Goal: Task Accomplishment & Management: Manage account settings

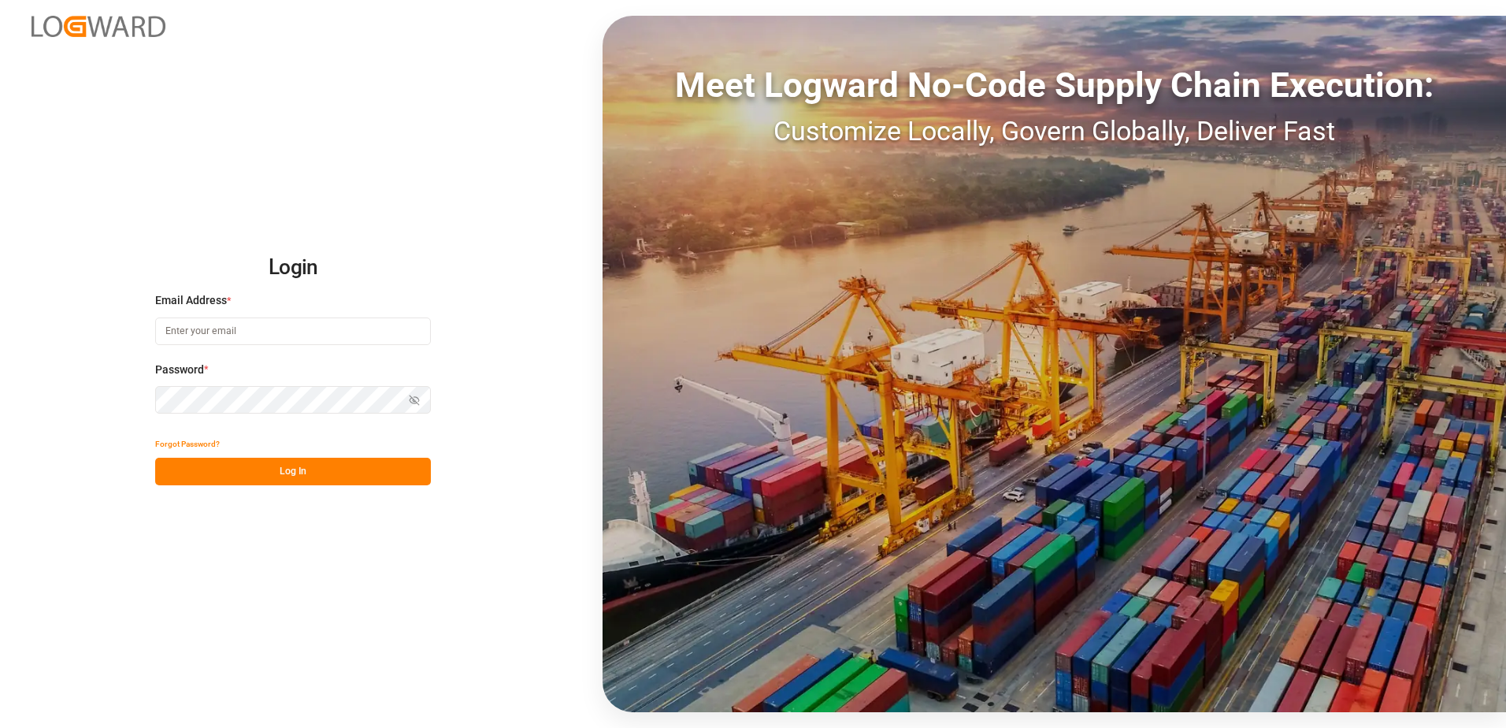
click at [247, 332] on input at bounding box center [293, 331] width 276 height 28
type input "[PERSON_NAME][EMAIL_ADDRESS][DOMAIN_NAME]"
click at [132, 394] on div "Login Email Address * [EMAIL_ADDRESS][DOMAIN_NAME] Password * Show password For…" at bounding box center [753, 364] width 1506 height 728
click at [176, 469] on button "Log In" at bounding box center [293, 472] width 276 height 28
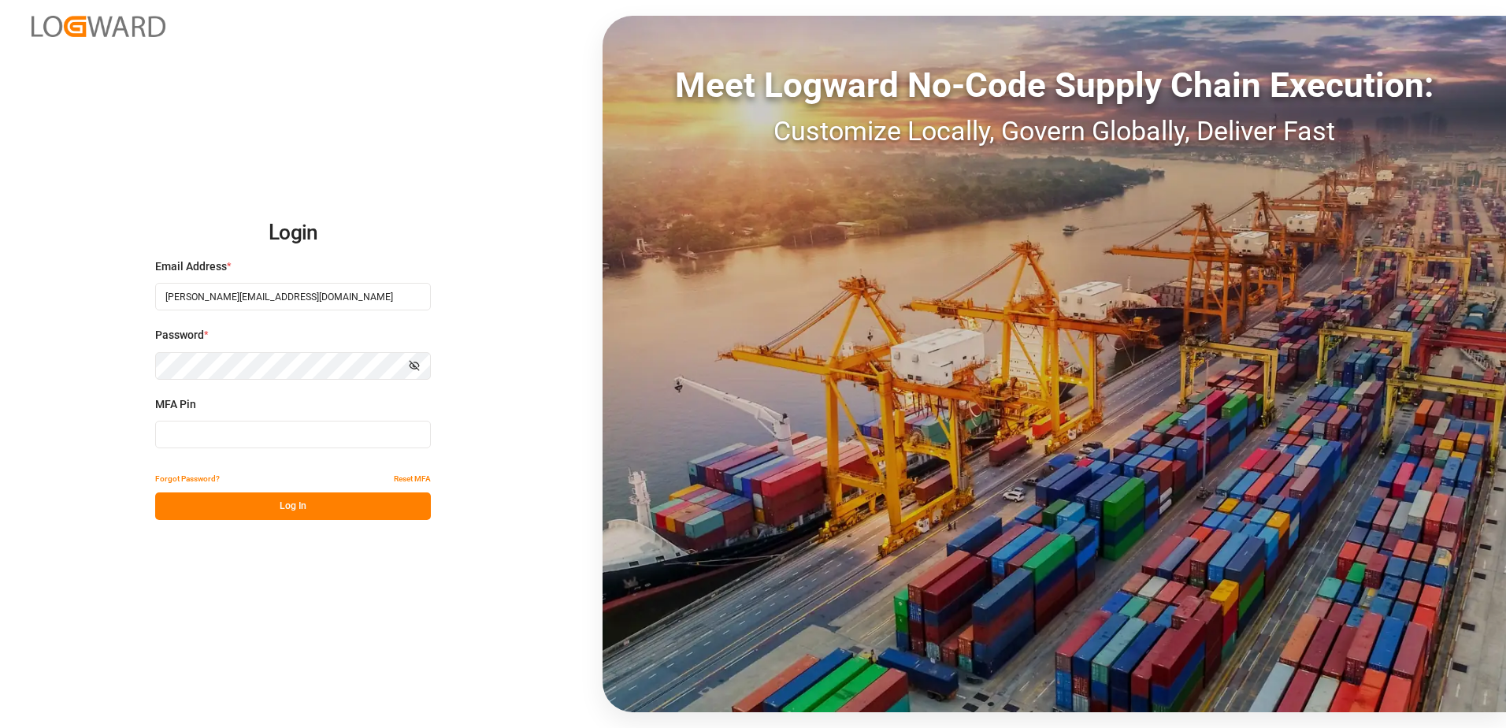
click at [170, 442] on input at bounding box center [293, 435] width 276 height 28
type input "419701"
click at [290, 503] on button "Log In" at bounding box center [293, 506] width 276 height 28
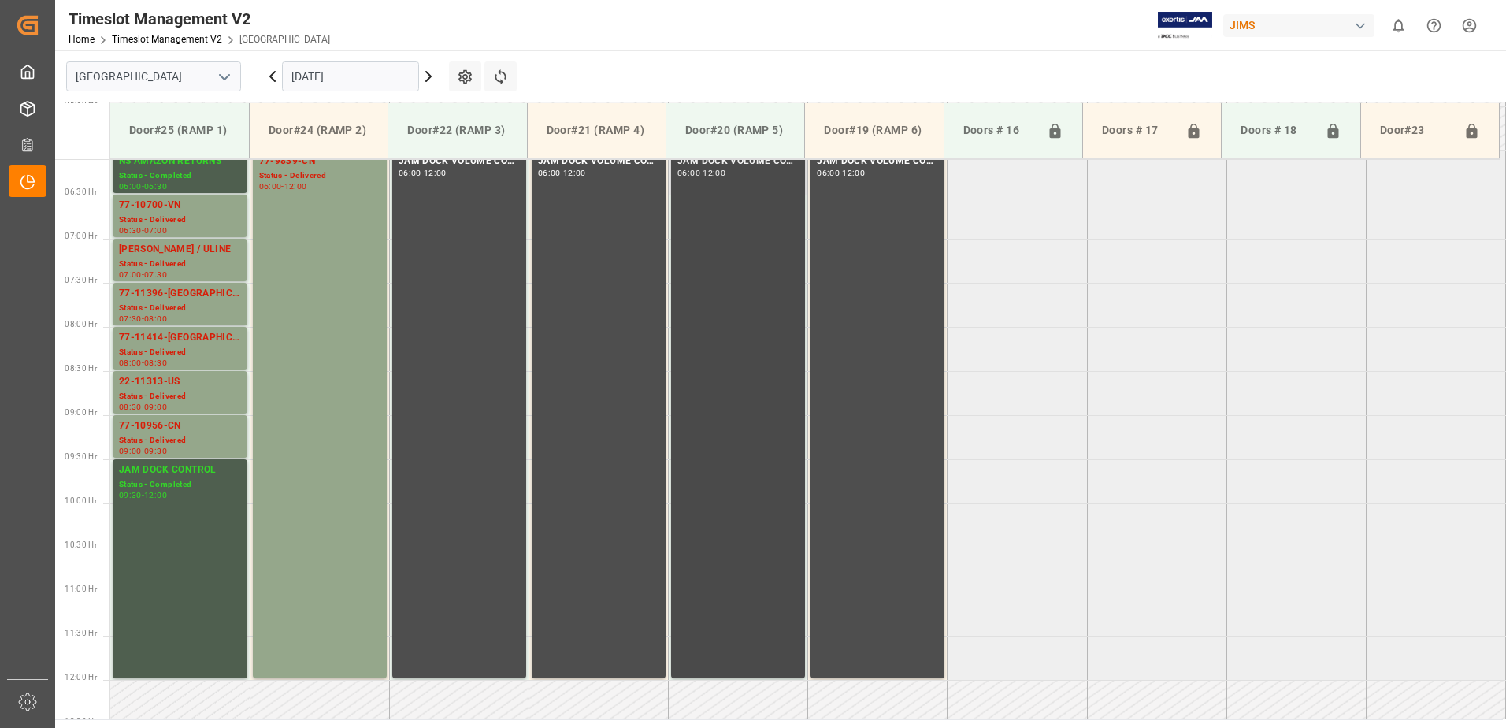
scroll to position [507, 0]
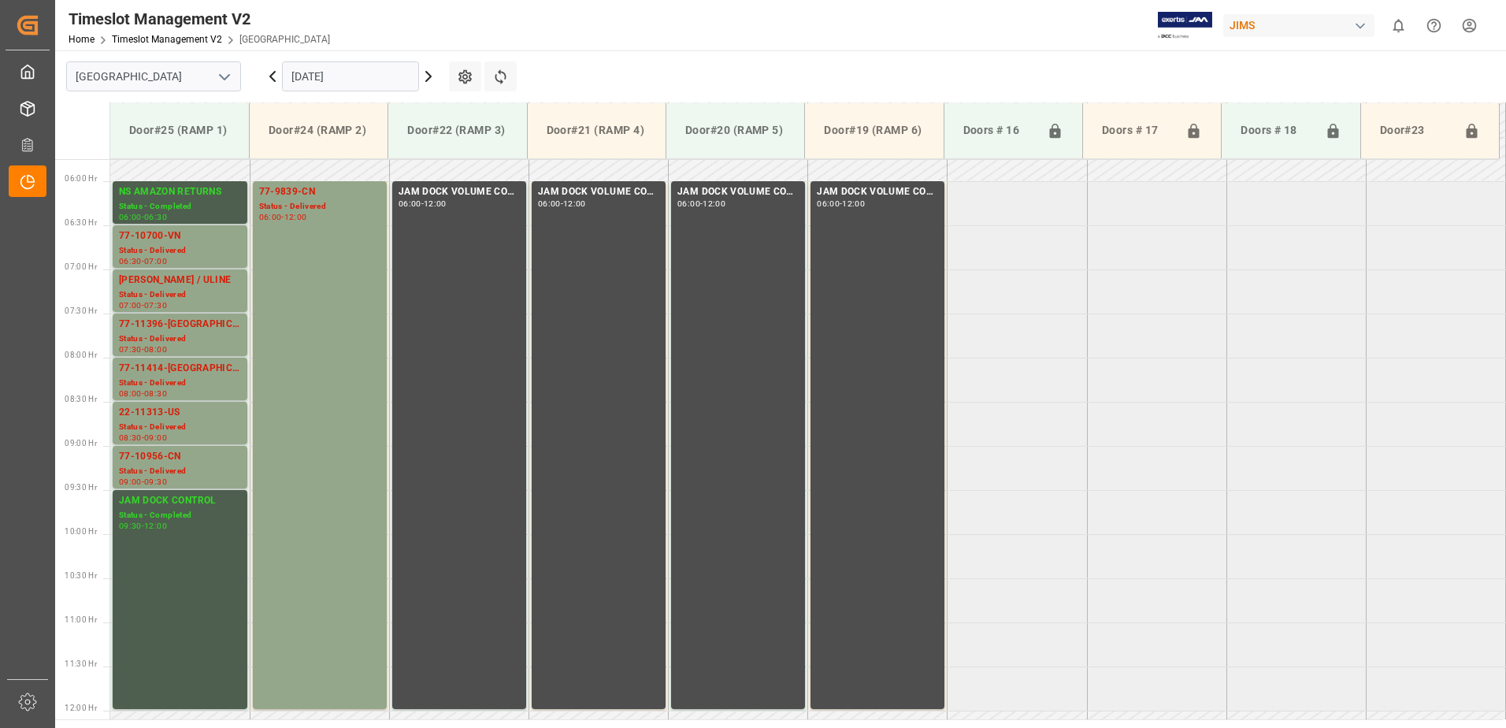
click at [273, 77] on icon at bounding box center [272, 76] width 19 height 19
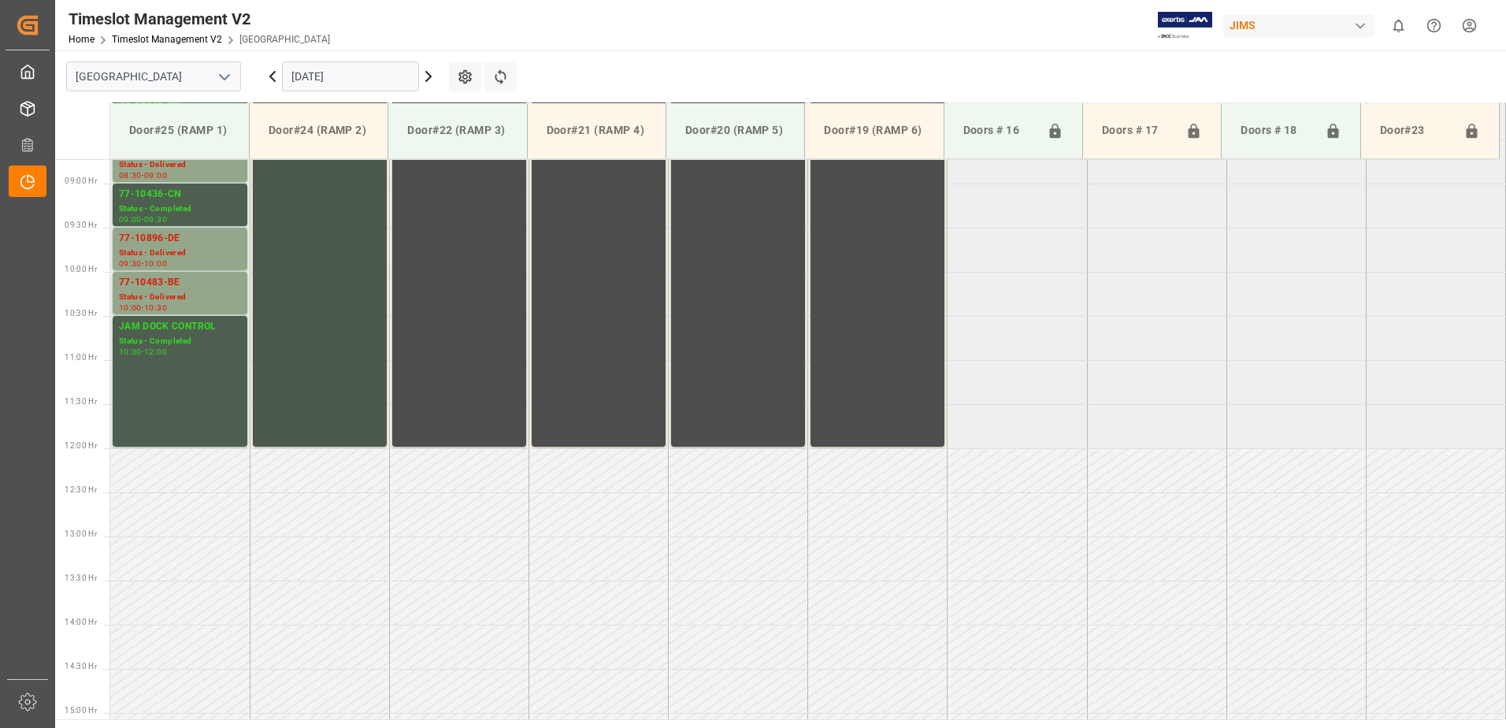
scroll to position [665, 0]
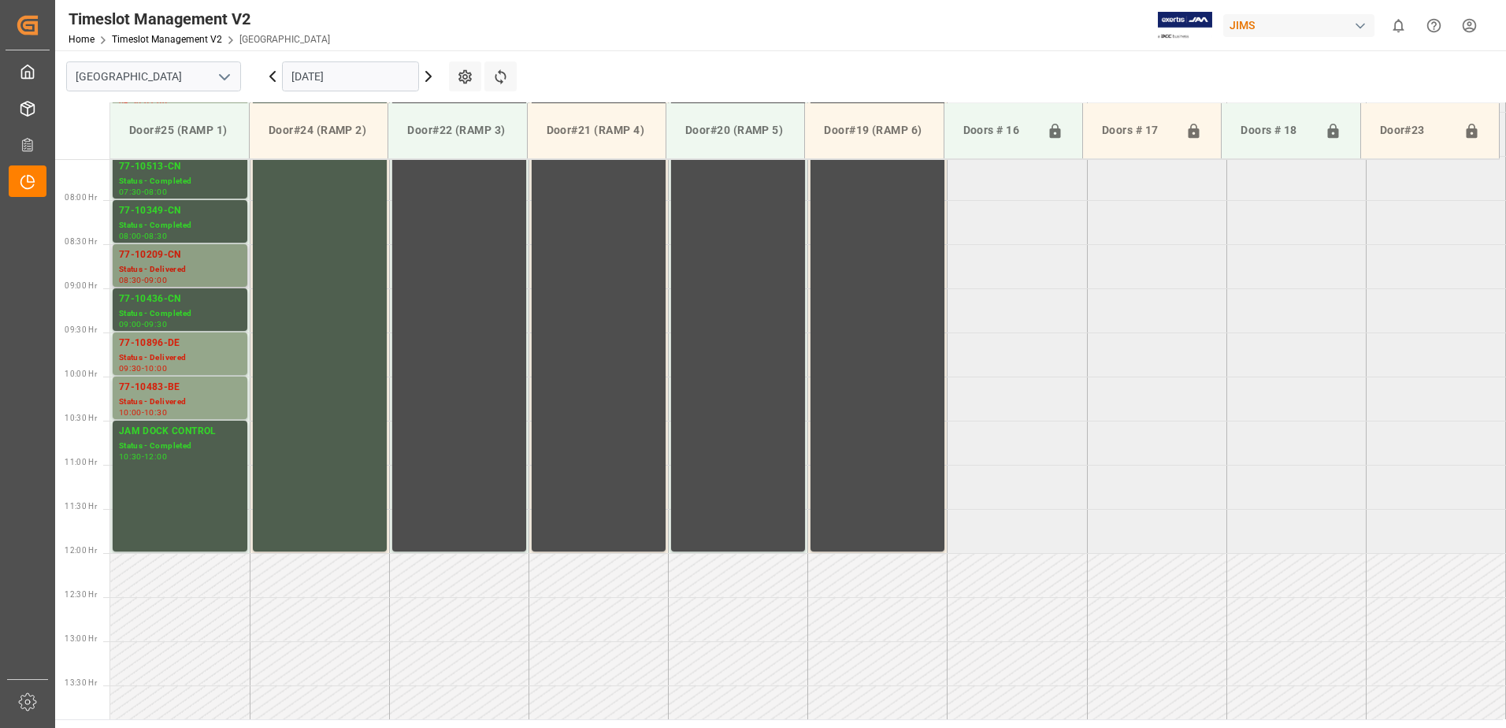
click at [189, 252] on div "77-10209-CN" at bounding box center [180, 255] width 122 height 16
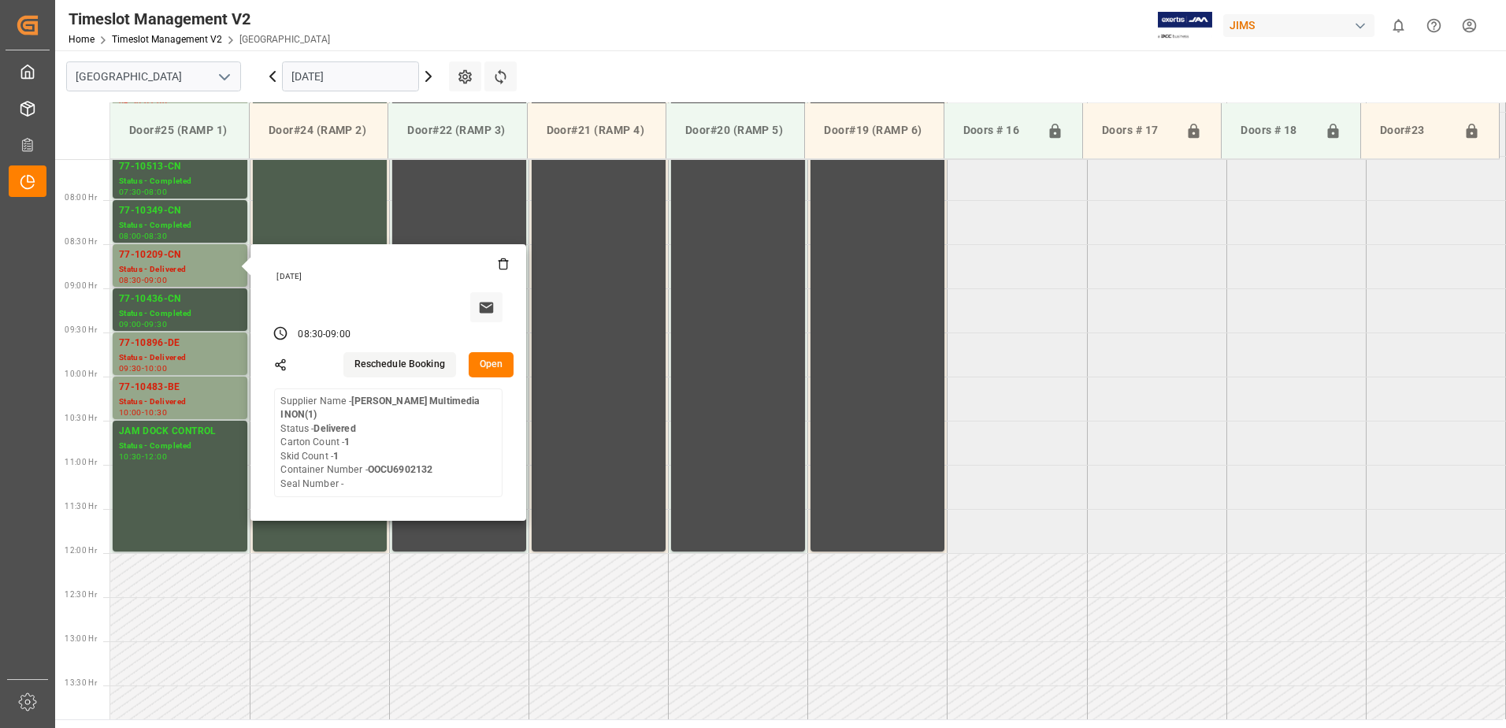
click at [496, 362] on button "Open" at bounding box center [492, 364] width 46 height 25
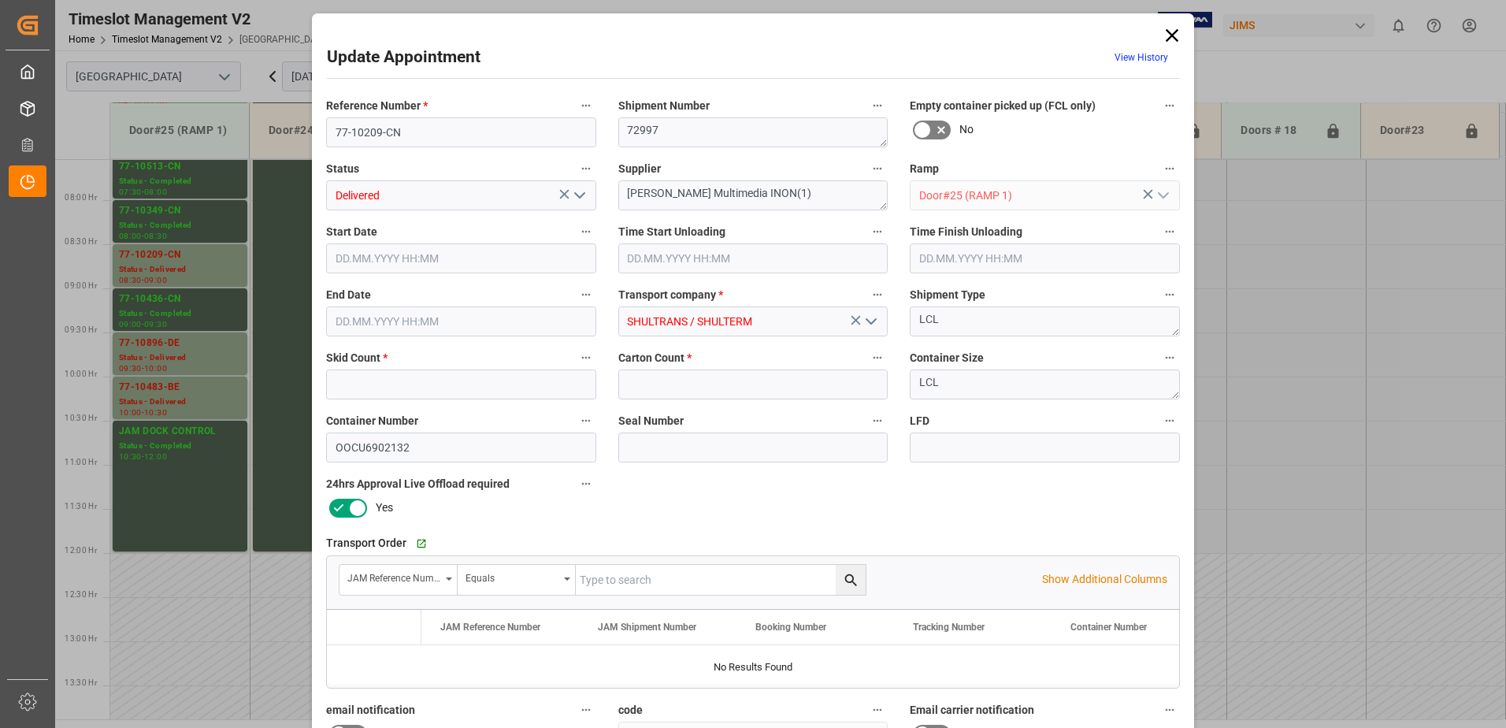
type input "1"
type input "[DATE] 08:30"
type input "[DATE] 08:45"
type input "[DATE] 09:00"
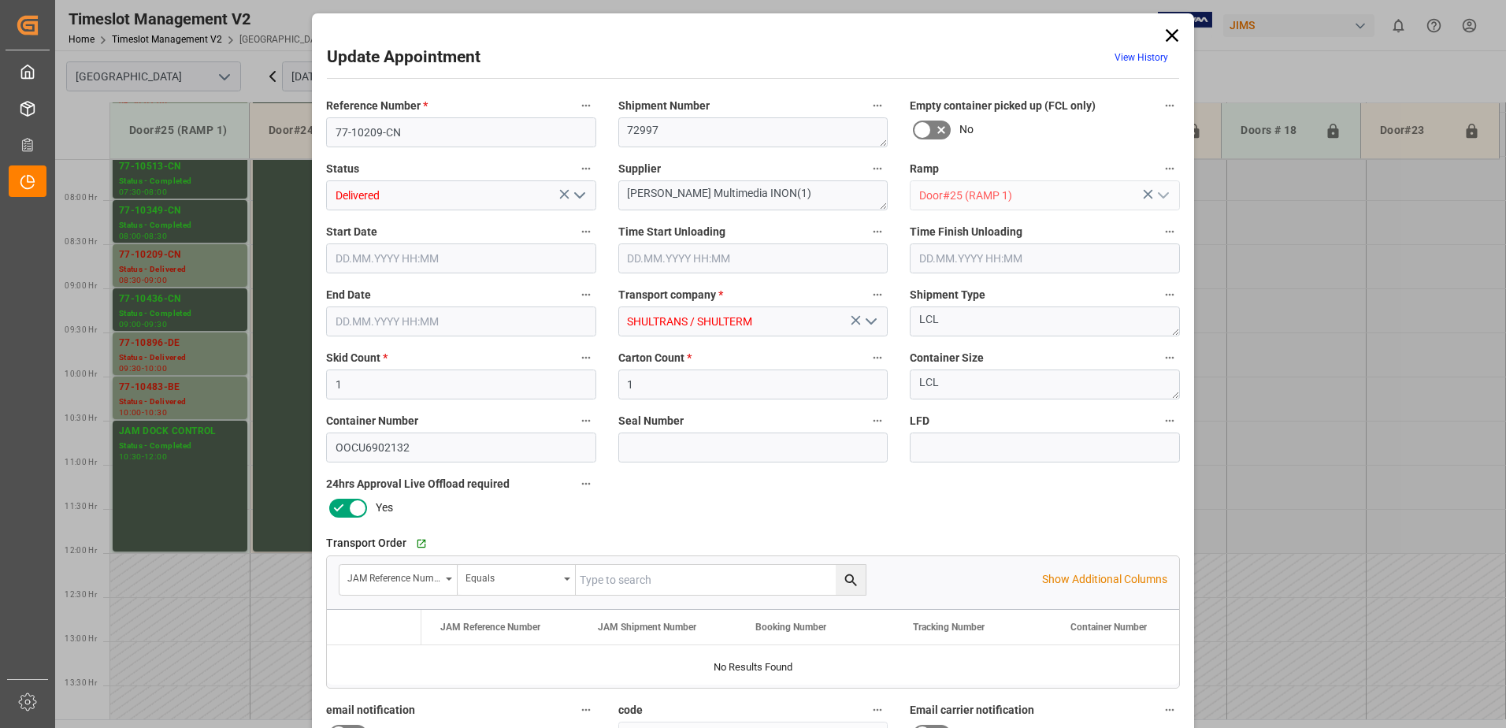
type input "[DATE] 12:14"
click at [575, 194] on polyline "open menu" at bounding box center [579, 195] width 9 height 5
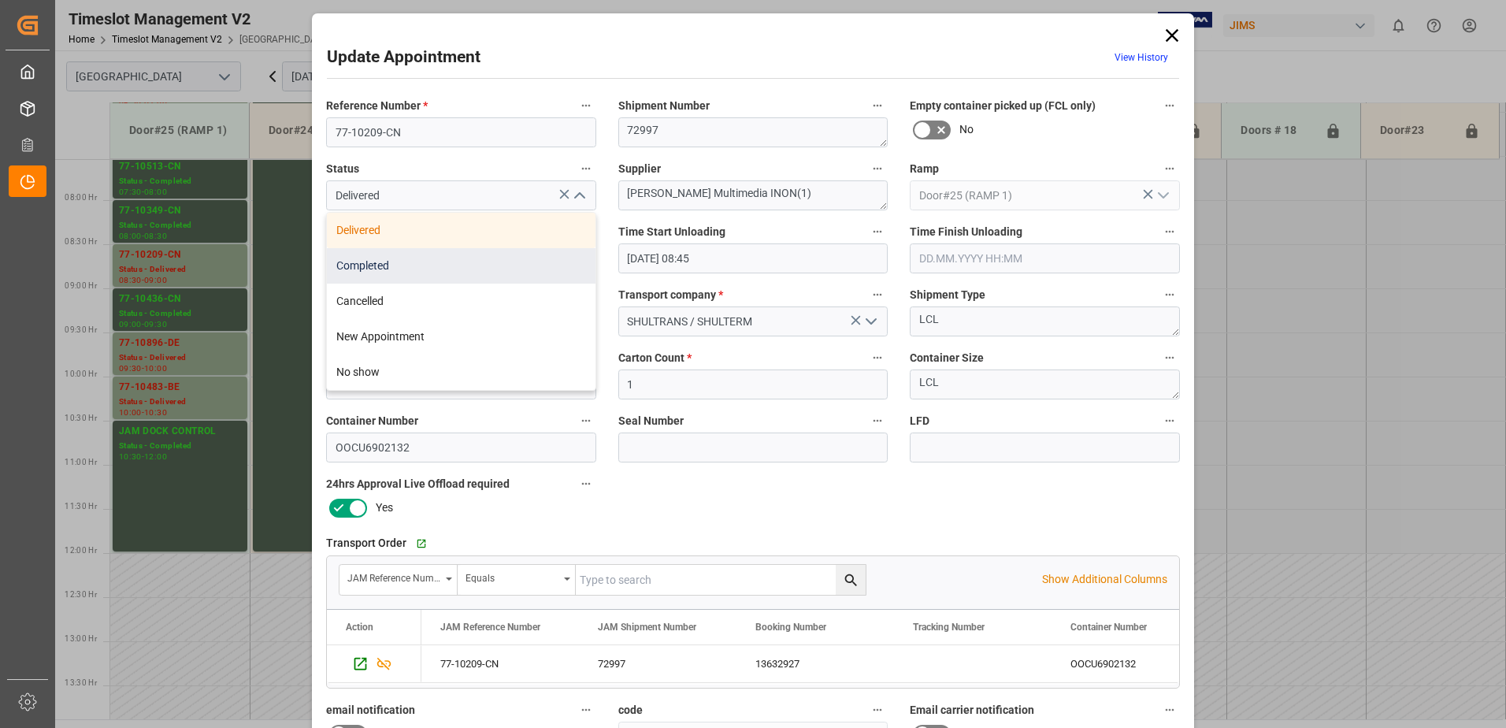
click at [467, 269] on div "Completed" at bounding box center [461, 265] width 269 height 35
type input "Completed"
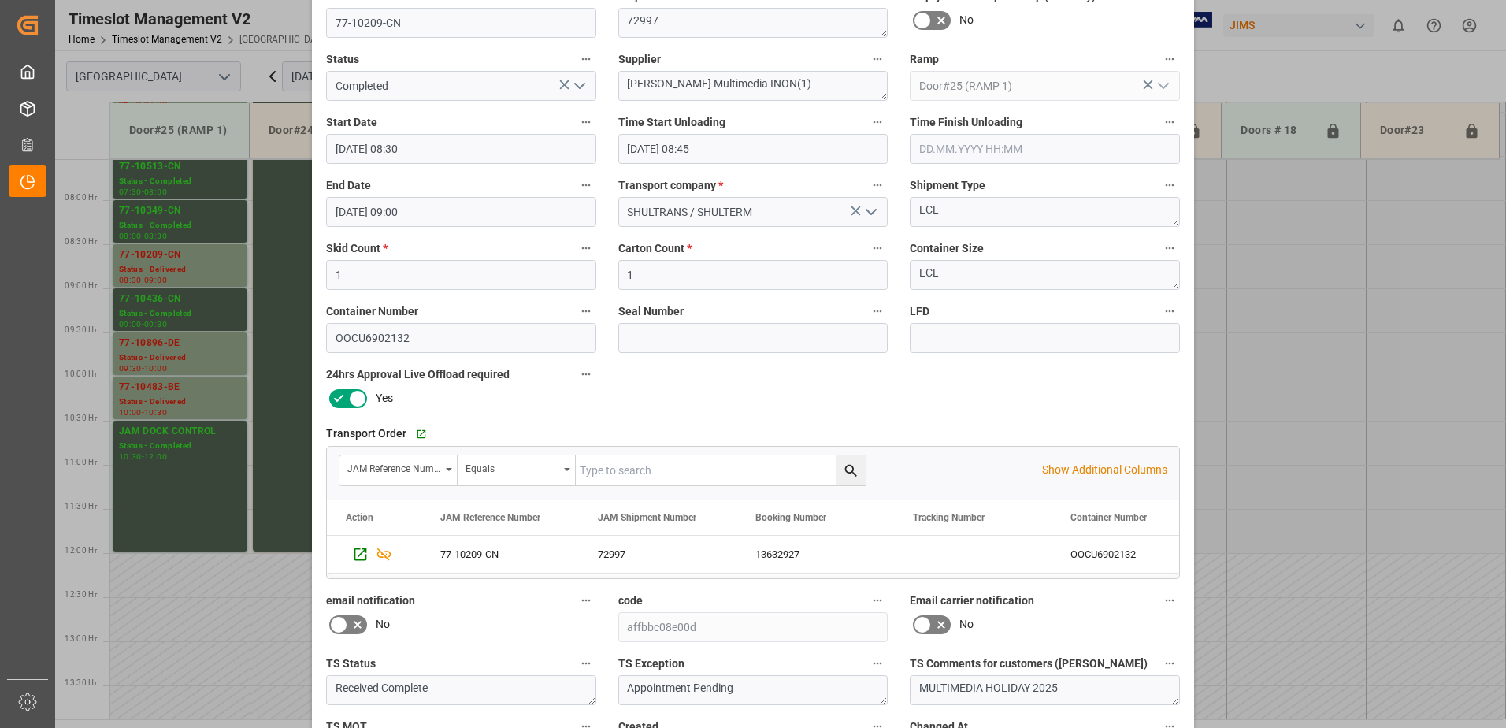
scroll to position [230, 0]
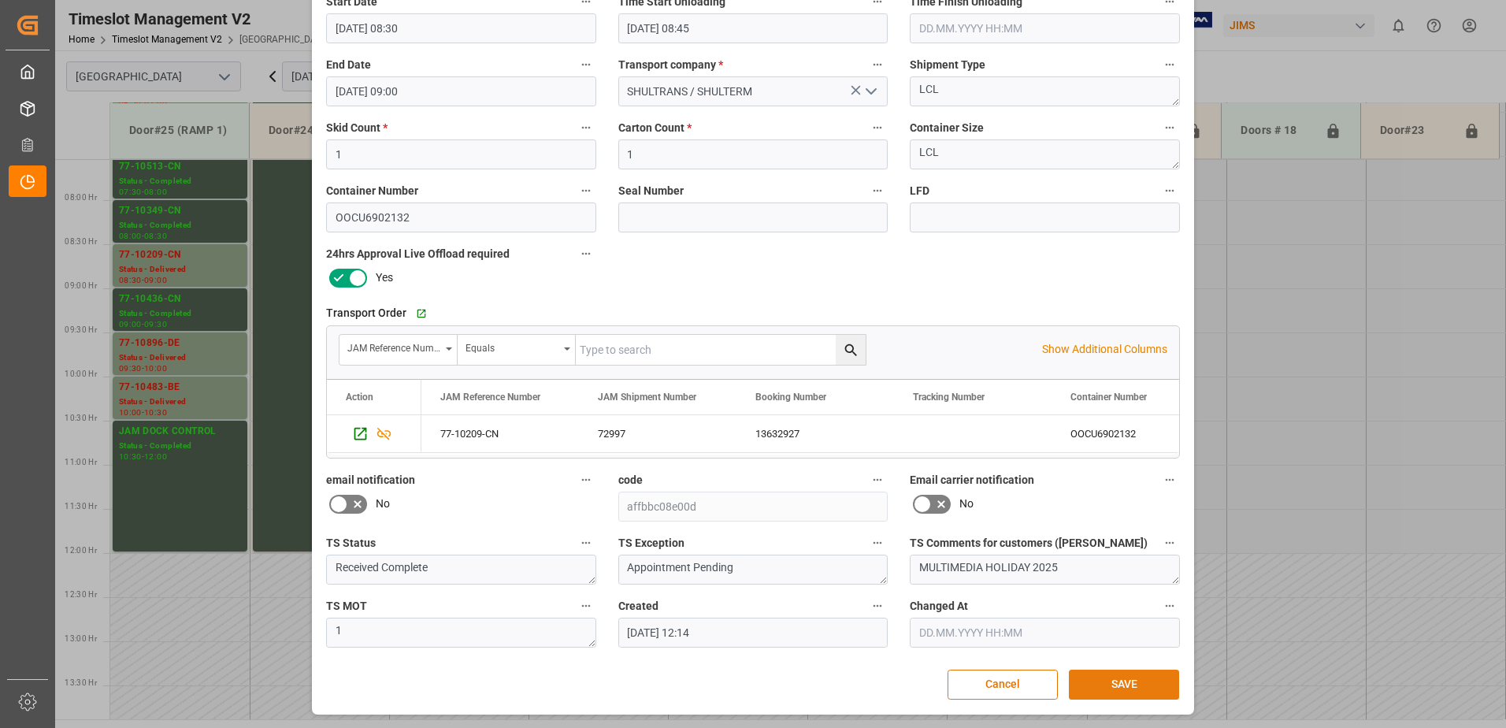
click at [1110, 688] on button "SAVE" at bounding box center [1124, 685] width 110 height 30
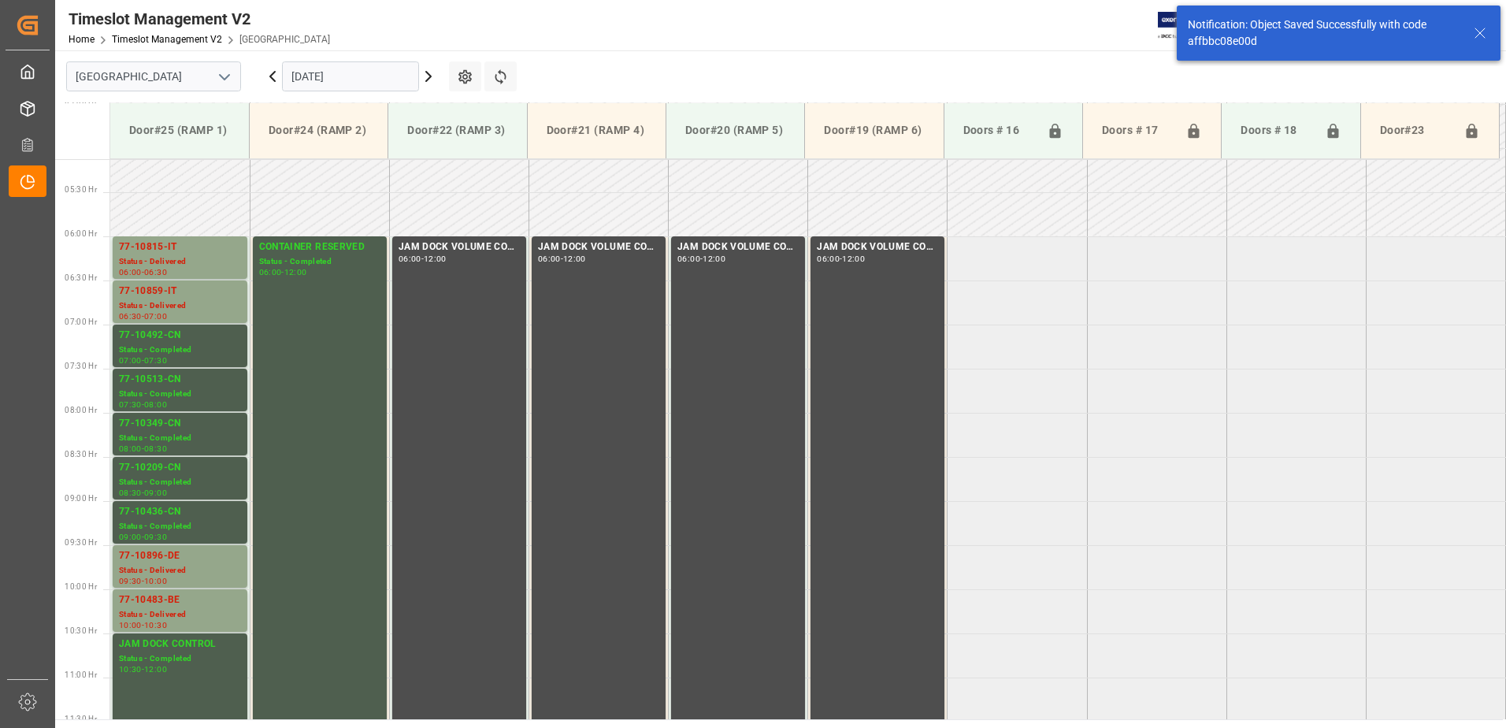
scroll to position [608, 0]
